Goal: Task Accomplishment & Management: Use online tool/utility

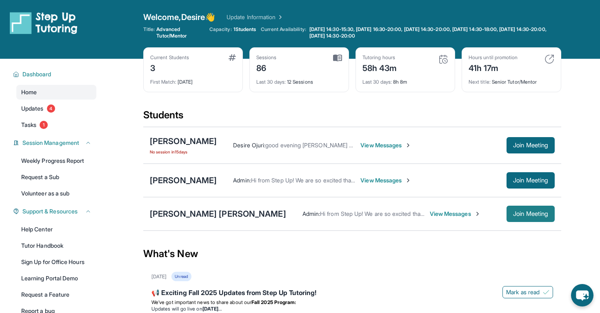
click at [520, 215] on span "Join Meeting" at bounding box center [530, 213] width 35 height 5
click at [527, 216] on span "Join Meeting" at bounding box center [530, 213] width 35 height 5
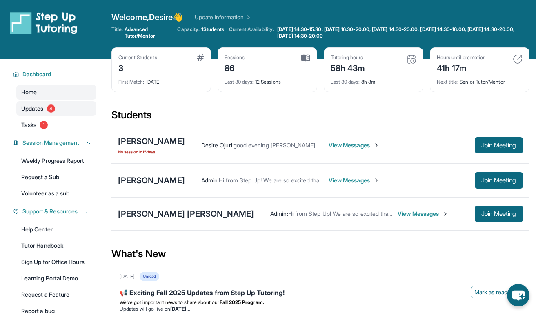
click at [60, 109] on link "Updates 4" at bounding box center [56, 108] width 80 height 15
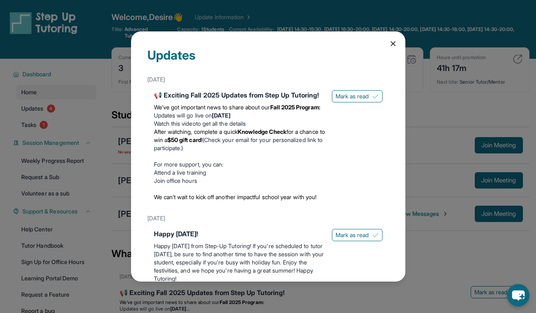
click at [394, 47] on icon at bounding box center [393, 44] width 8 height 8
